Goal: Task Accomplishment & Management: Complete application form

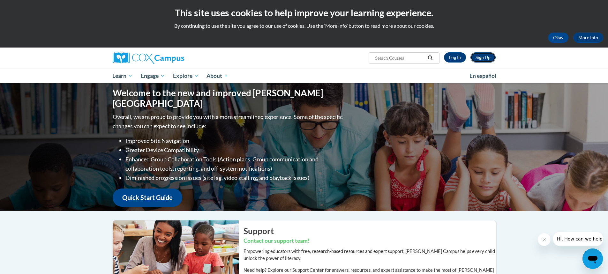
click at [478, 56] on link "Sign Up" at bounding box center [482, 57] width 25 height 10
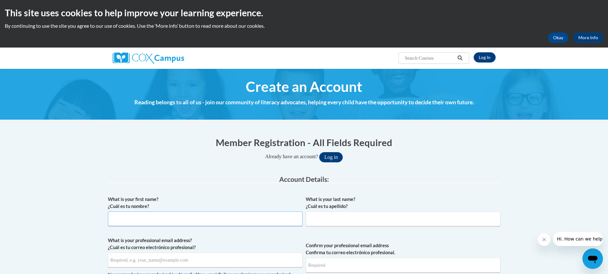
click at [179, 219] on input "What is your first name? ¿Cuál es tu nombre?" at bounding box center [205, 218] width 195 height 15
type input "Vernita"
type input "W"
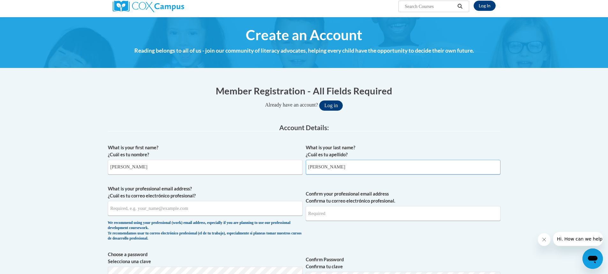
scroll to position [64, 0]
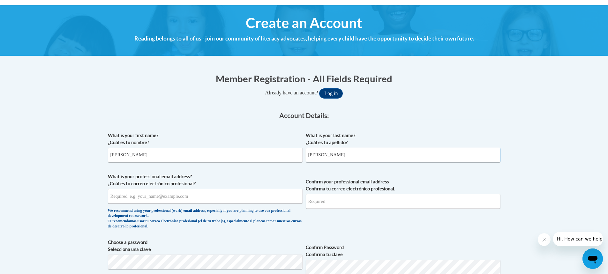
type input "Wilson"
click at [157, 196] on input "What is your professional email address? ¿Cuál es tu correo electrónico profesi…" at bounding box center [205, 196] width 195 height 15
type input "vwilson@starkvillesd.com"
type input "V"
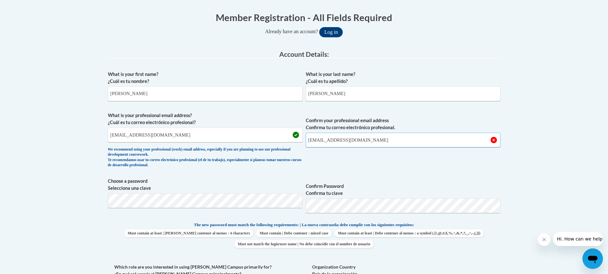
scroll to position [128, 0]
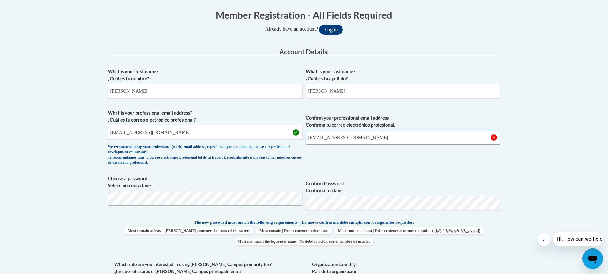
type input "vwilson@starkvillesd.com"
click at [58, 214] on body "This site uses cookies to help improve your learning experience. By continuing …" at bounding box center [304, 261] width 608 height 779
click at [498, 225] on p "The new password must match the following requirements: | La nueva contraseña d…" at bounding box center [304, 223] width 392 height 8
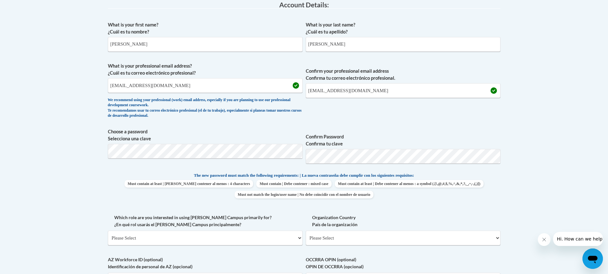
scroll to position [191, 0]
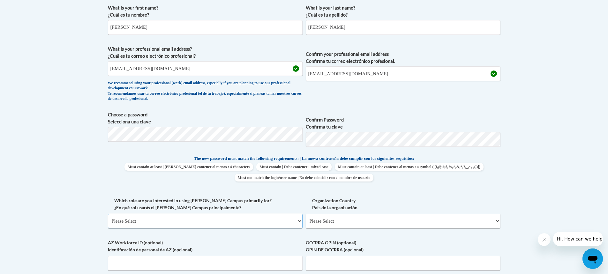
click at [225, 225] on select "Please Select College/University | Colegio/Universidad Community/Nonprofit Part…" at bounding box center [205, 221] width 195 height 15
select select "fbf2d438-af2f-41f8-98f1-81c410e29de3"
click at [108, 214] on select "Please Select College/University | Colegio/Universidad Community/Nonprofit Part…" at bounding box center [205, 221] width 195 height 15
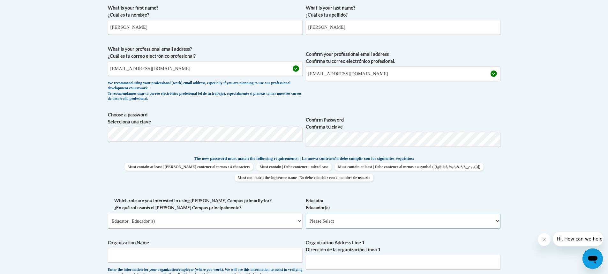
click at [341, 222] on select "Please Select Early Learning/Daycare Teacher/Family Home Care Provider | Maestr…" at bounding box center [403, 221] width 195 height 15
select select "11a86997-7122-4e2e-80c7-11975180ece4"
click at [306, 214] on select "Please Select Early Learning/Daycare Teacher/Family Home Care Provider | Maestr…" at bounding box center [403, 221] width 195 height 15
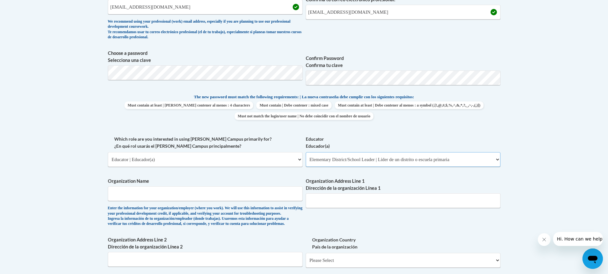
scroll to position [255, 0]
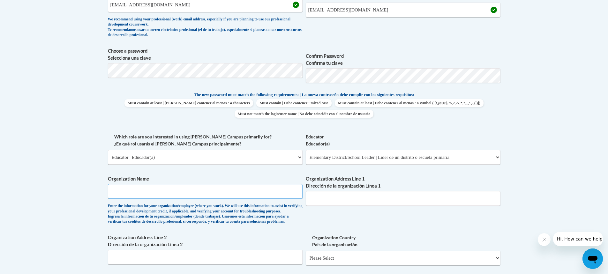
click at [126, 189] on input "Organization Name" at bounding box center [205, 191] width 195 height 15
type input "Starkville Oktibbeha Consolidated School District"
click at [321, 195] on input "Organization Address Line 1 Dirección de la organización Línea 1" at bounding box center [403, 198] width 195 height 15
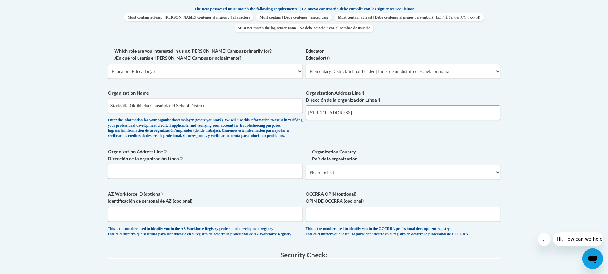
scroll to position [351, 0]
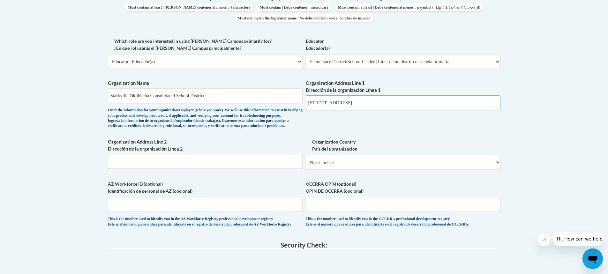
type input "401 Greensboro Street Starkville, MS 39759"
click at [333, 170] on select "Please Select United States | Estados Unidos Outside of the United States | Fue…" at bounding box center [403, 162] width 195 height 15
select select "ad49bcad-a171-4b2e-b99c-48b446064914"
click at [306, 165] on select "Please Select United States | Estados Unidos Outside of the United States | Fue…" at bounding box center [403, 162] width 195 height 15
select select
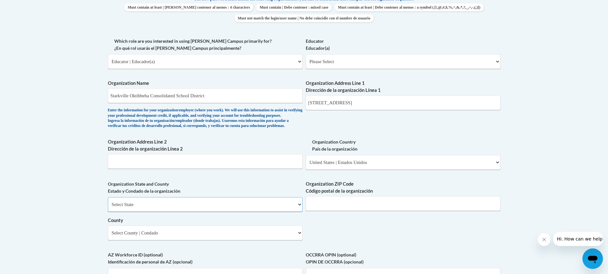
click at [135, 212] on select "Select State Alabama Alaska Arizona Arkansas California Colorado Connecticut De…" at bounding box center [205, 204] width 195 height 15
select select "Mississippi"
click at [108, 208] on select "Select State Alabama Alaska Arizona Arkansas California Colorado Connecticut De…" at bounding box center [205, 204] width 195 height 15
click at [351, 211] on input "Organization ZIP Code Código postal de la organización" at bounding box center [403, 203] width 195 height 15
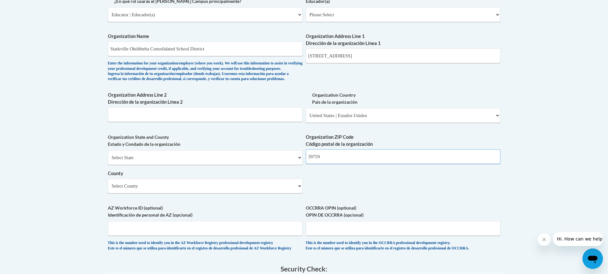
scroll to position [415, 0]
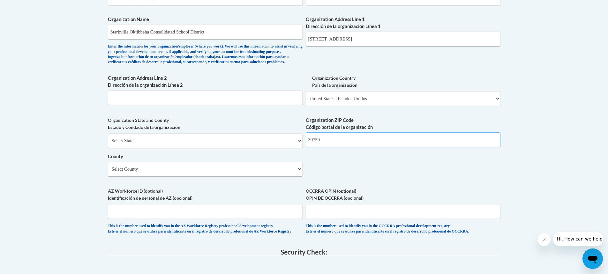
type input "39759"
click at [196, 176] on select "Select County Adams Alcorn Amite Attala Benton Bolivar Calhoun Carroll Chickasa…" at bounding box center [205, 169] width 195 height 15
select select "Oktibbeha"
click at [108, 172] on select "Select County Adams Alcorn Amite Attala Benton Bolivar Calhoun Carroll Chickasa…" at bounding box center [205, 169] width 195 height 15
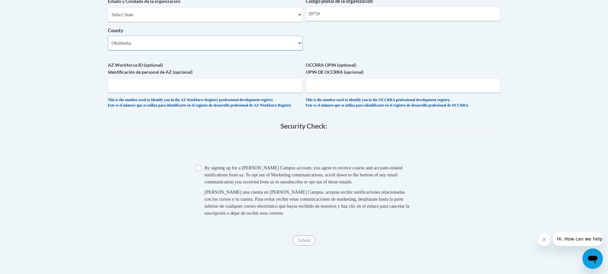
scroll to position [542, 0]
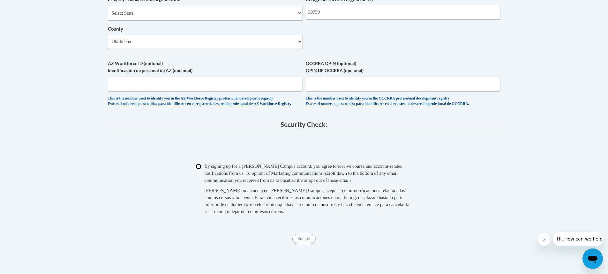
click at [199, 169] on input "Checkbox" at bounding box center [199, 167] width 6 height 6
checkbox input "true"
click at [306, 244] on input "Submit" at bounding box center [303, 239] width 23 height 10
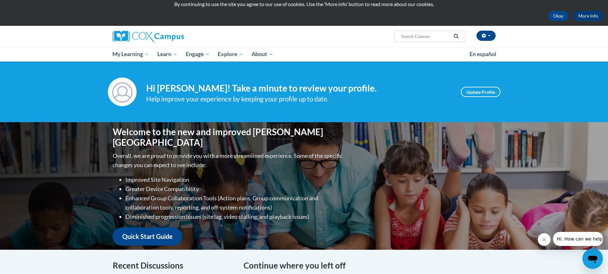
scroll to position [32, 0]
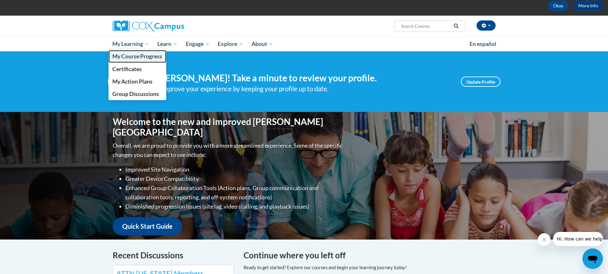
click at [119, 56] on span "My Course Progress" at bounding box center [137, 56] width 50 height 7
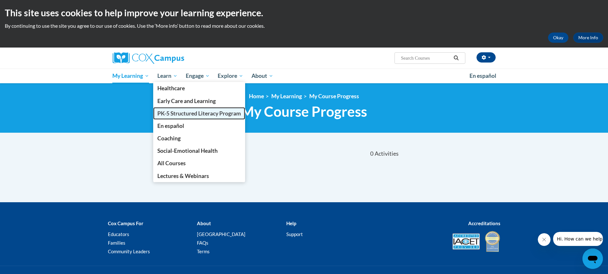
click at [170, 113] on span "PK-5 Structured Literacy Program" at bounding box center [199, 113] width 84 height 7
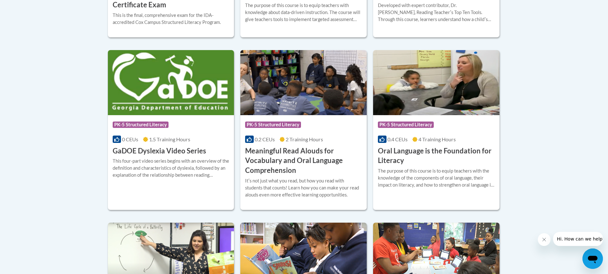
scroll to position [409, 0]
